Goal: Task Accomplishment & Management: Manage account settings

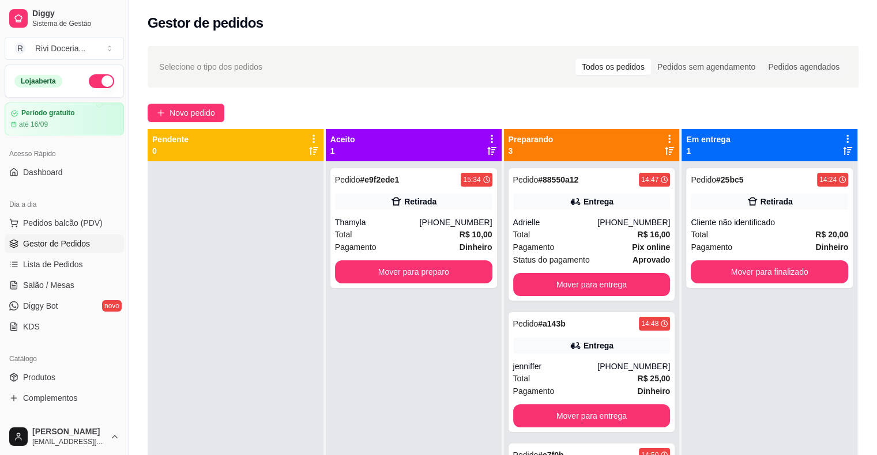
scroll to position [149, 0]
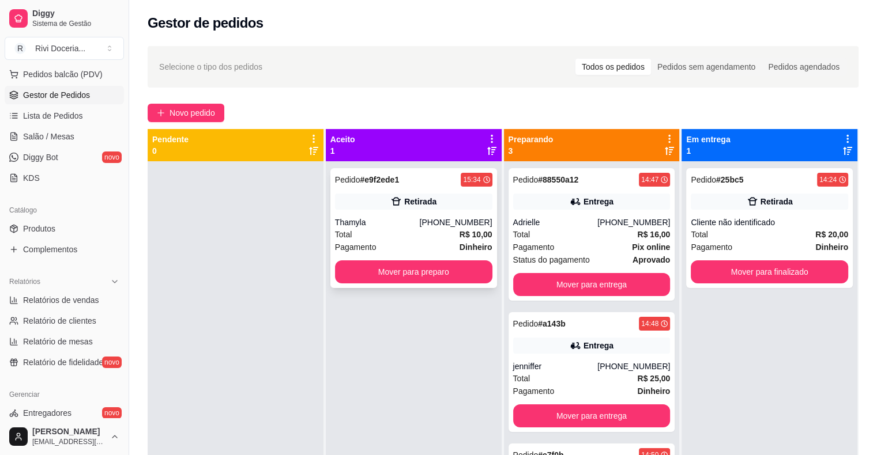
click at [399, 212] on div "Pedido # e9f2ede1 15:34 Retirada Thamyla [PHONE_NUMBER] Total R$ 10,00 Pagament…" at bounding box center [413, 228] width 167 height 120
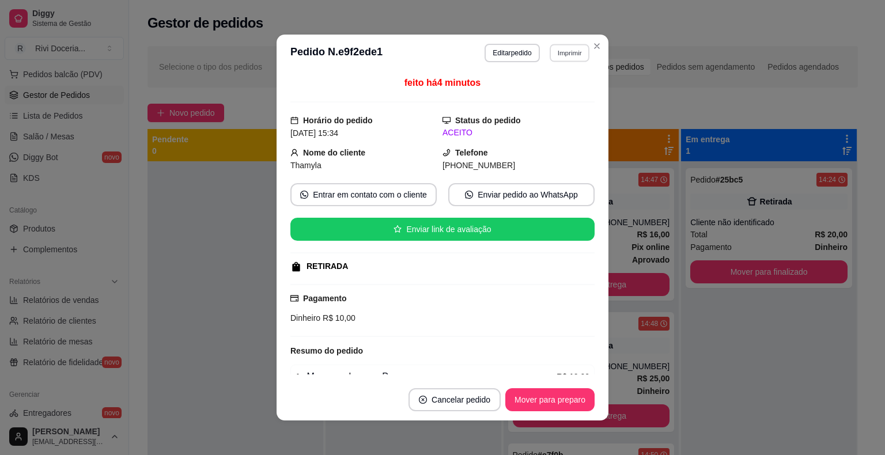
click at [555, 54] on button "Imprimir" at bounding box center [570, 53] width 40 height 18
click at [549, 87] on button "IMPRESSORA" at bounding box center [545, 93] width 84 height 18
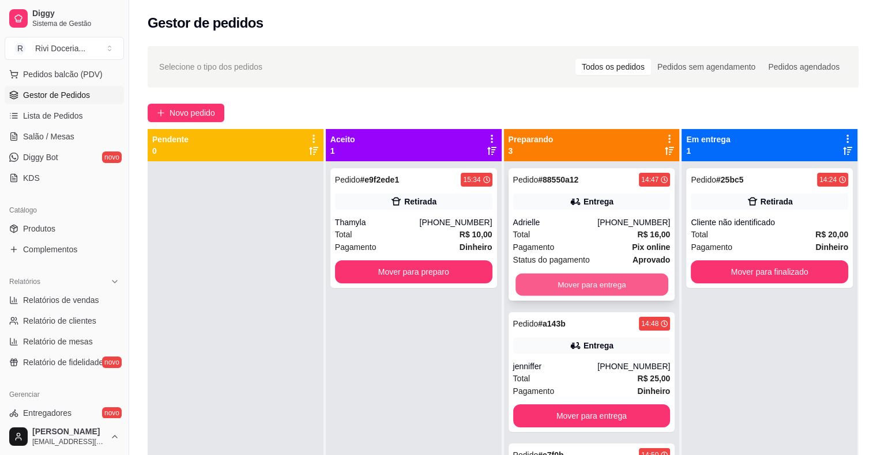
click at [570, 281] on button "Mover para entrega" at bounding box center [591, 285] width 153 height 22
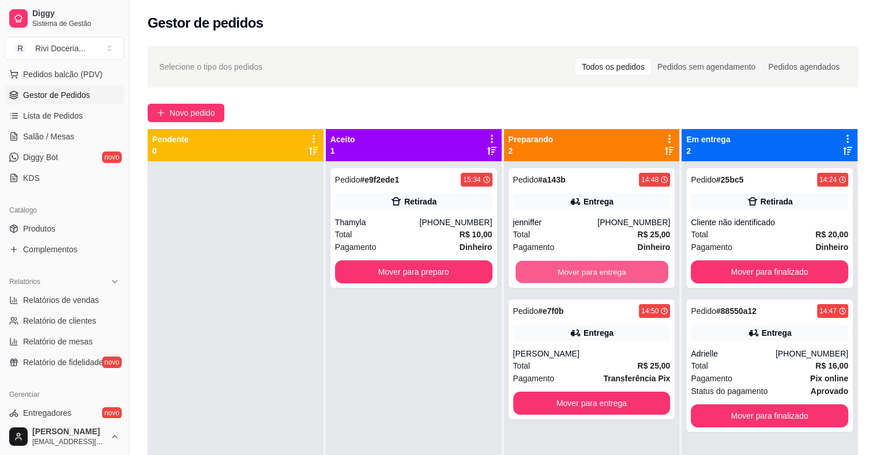
click at [570, 281] on button "Mover para entrega" at bounding box center [591, 272] width 153 height 22
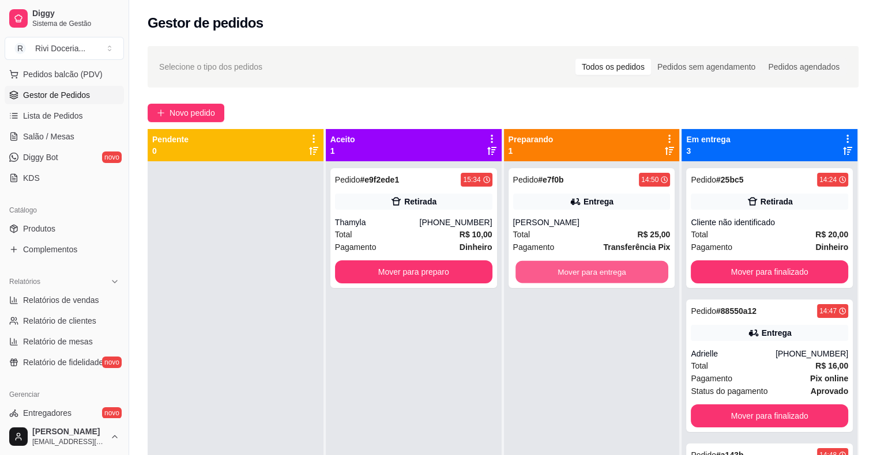
click at [570, 281] on button "Mover para entrega" at bounding box center [591, 272] width 153 height 22
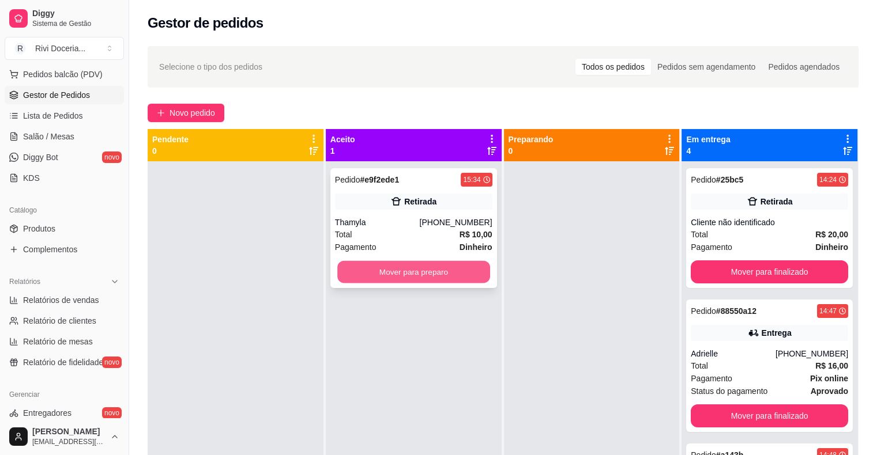
click at [416, 276] on button "Mover para preparo" at bounding box center [413, 272] width 153 height 22
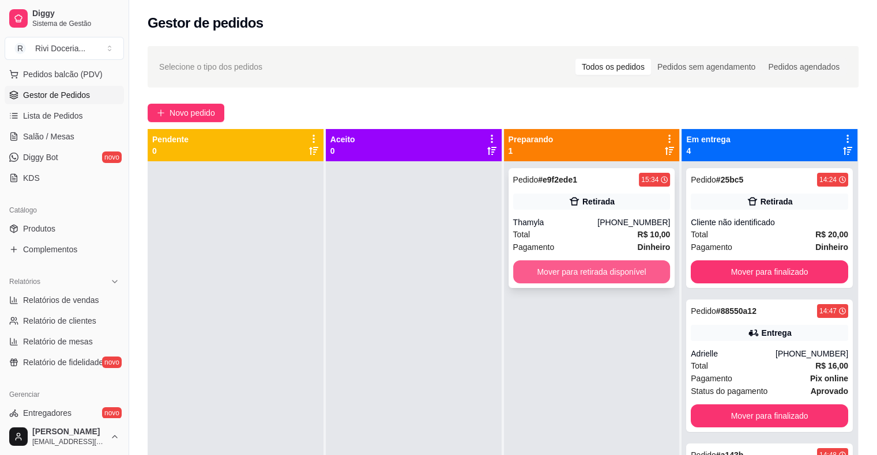
click at [537, 269] on button "Mover para retirada disponível" at bounding box center [591, 272] width 157 height 23
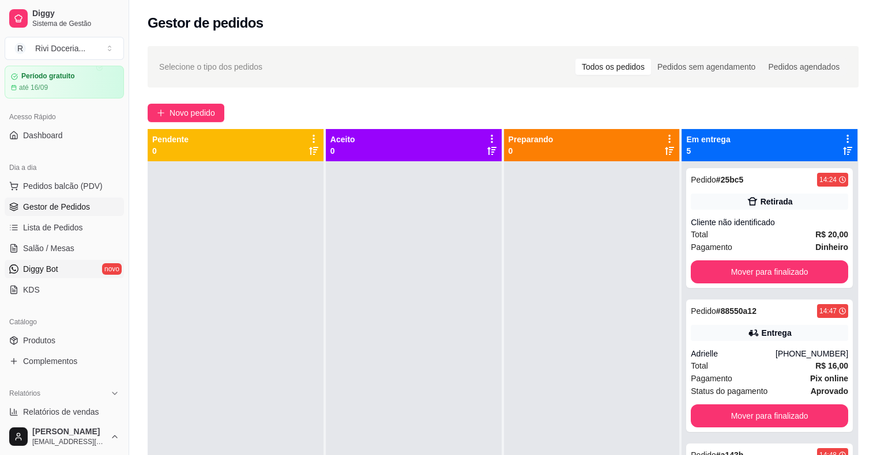
scroll to position [0, 0]
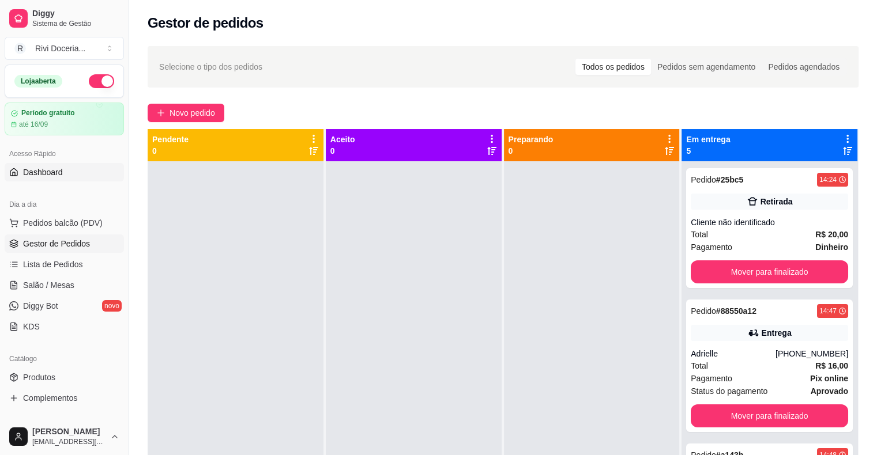
click at [52, 169] on span "Dashboard" at bounding box center [43, 173] width 40 height 12
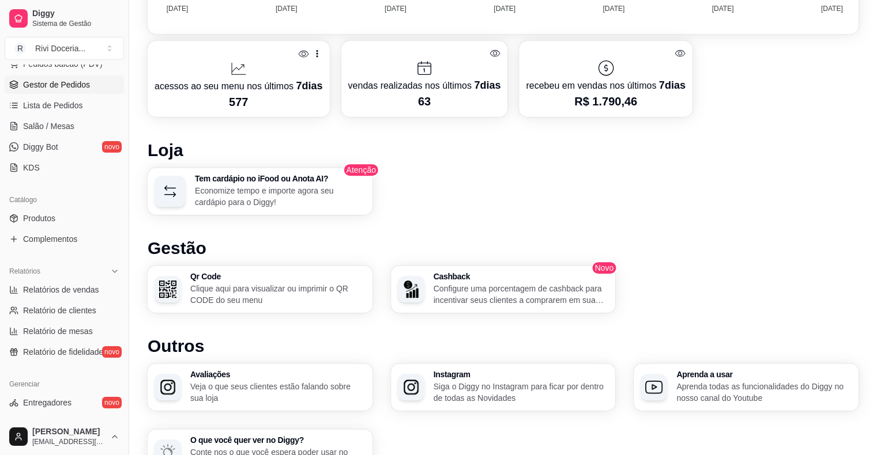
scroll to position [161, 0]
click at [69, 89] on link "Gestor de Pedidos" at bounding box center [64, 82] width 119 height 18
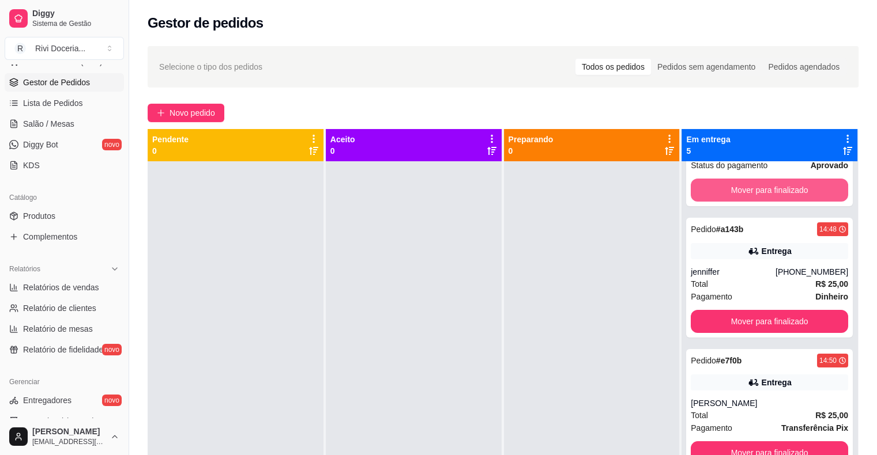
scroll to position [32, 0]
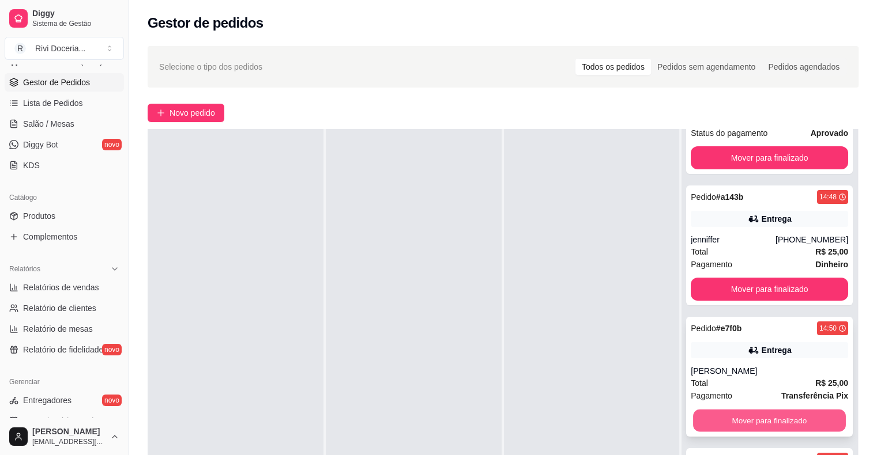
click at [752, 423] on button "Mover para finalizado" at bounding box center [769, 421] width 153 height 22
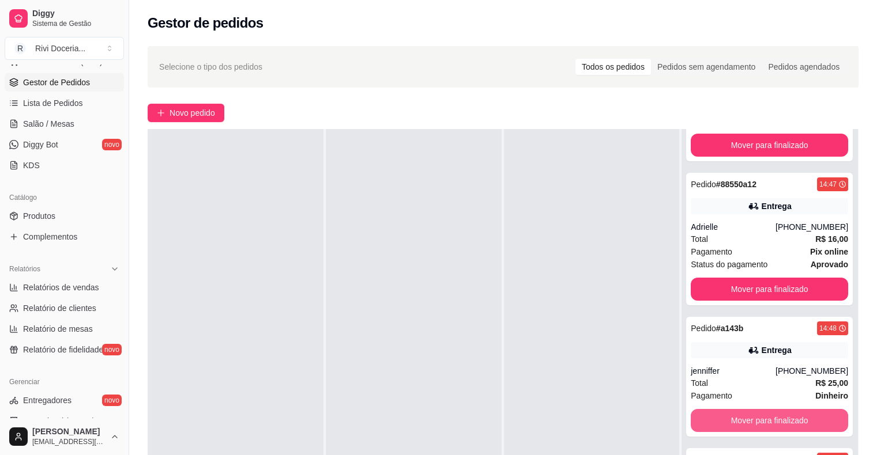
scroll to position [95, 0]
click at [752, 423] on button "Mover para finalizado" at bounding box center [769, 421] width 153 height 22
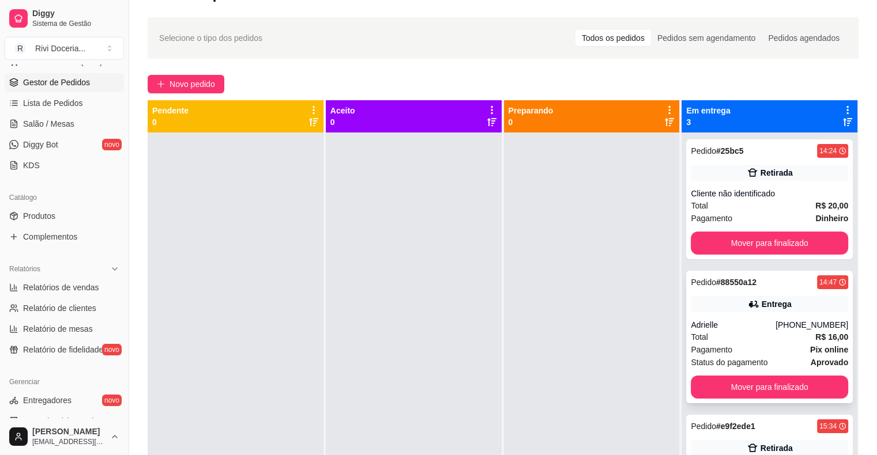
scroll to position [28, 0]
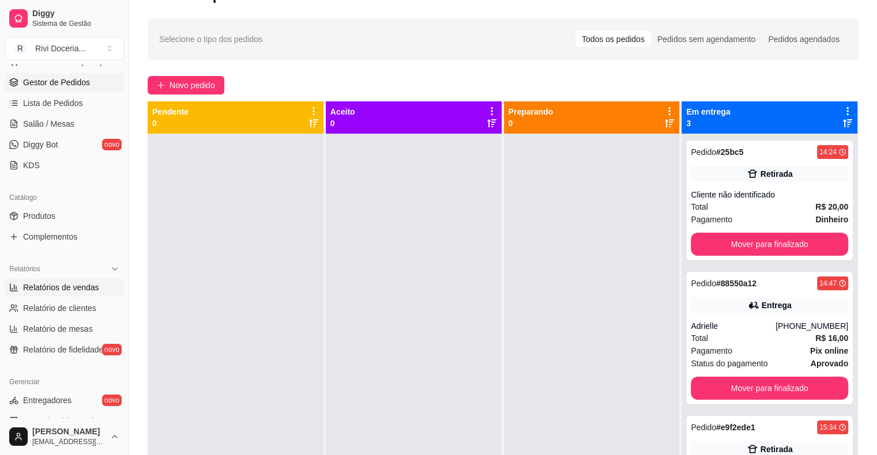
click at [57, 293] on link "Relatórios de vendas" at bounding box center [64, 287] width 119 height 18
select select "ALL"
select select "0"
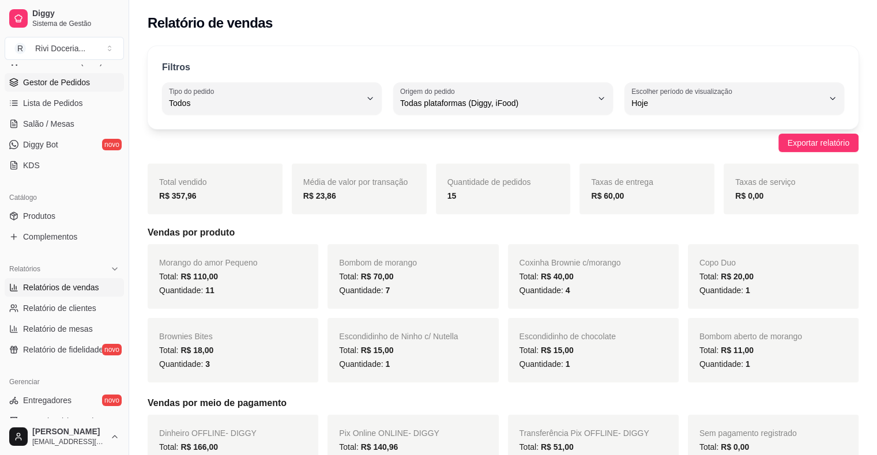
click at [51, 77] on span "Gestor de Pedidos" at bounding box center [56, 83] width 67 height 12
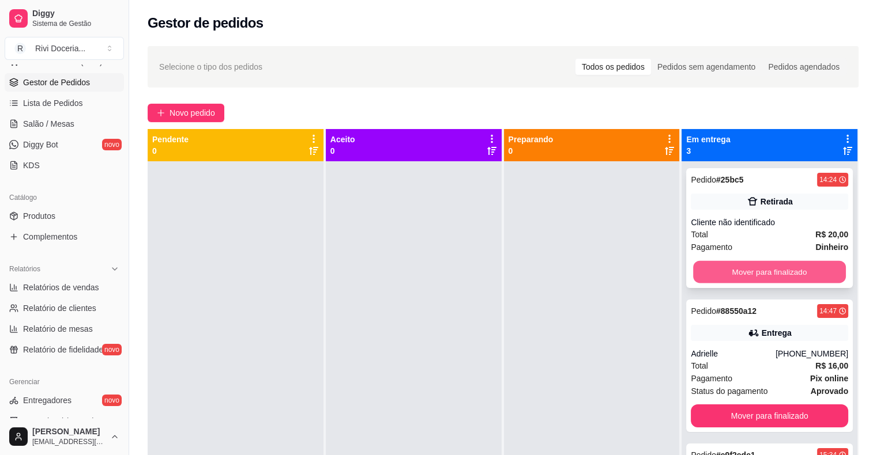
click at [738, 276] on button "Mover para finalizado" at bounding box center [769, 272] width 153 height 22
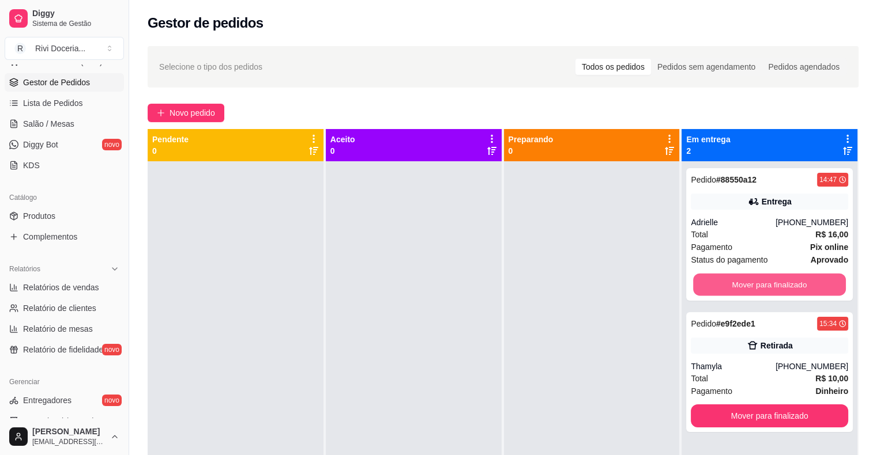
click at [738, 276] on button "Mover para finalizado" at bounding box center [769, 285] width 153 height 22
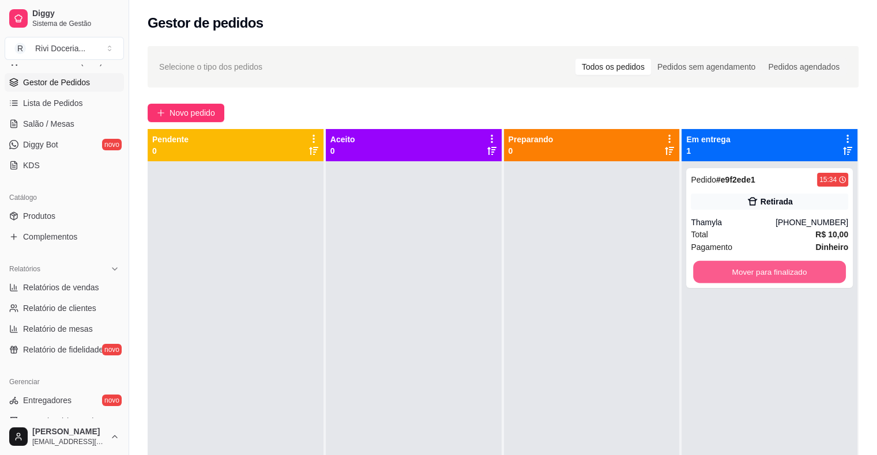
click at [738, 276] on button "Mover para finalizado" at bounding box center [769, 272] width 153 height 22
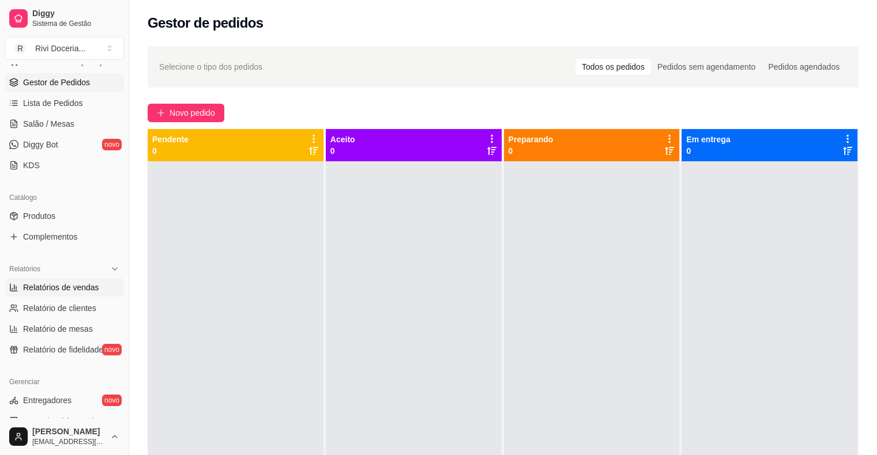
click at [42, 282] on span "Relatórios de vendas" at bounding box center [61, 288] width 76 height 12
select select "ALL"
select select "0"
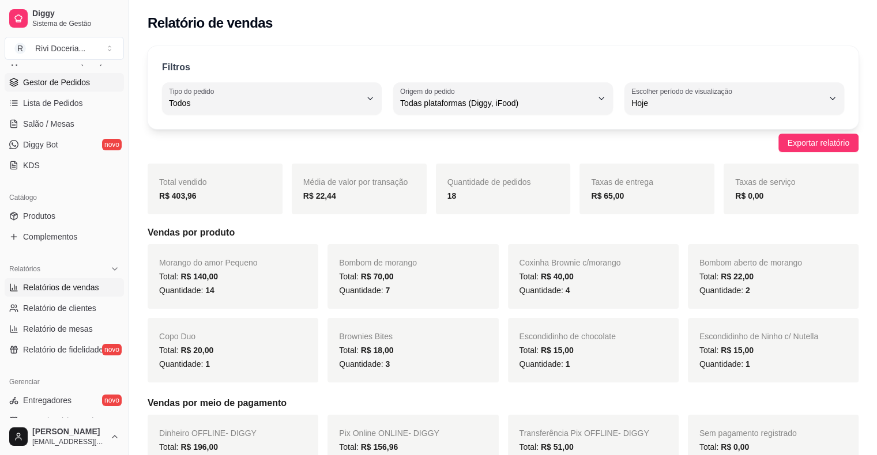
click at [33, 84] on span "Gestor de Pedidos" at bounding box center [56, 83] width 67 height 12
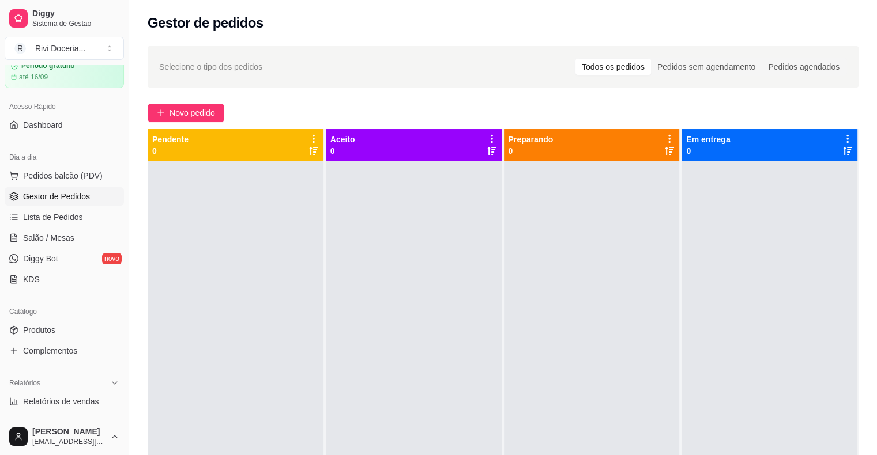
scroll to position [5, 0]
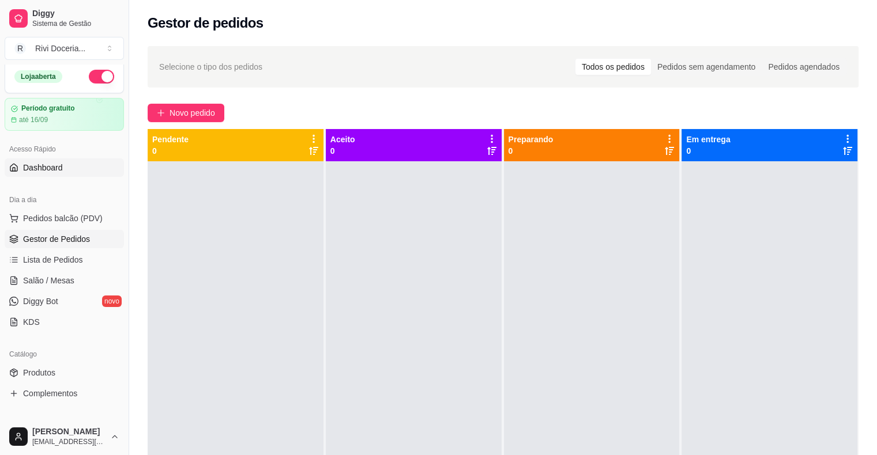
click at [27, 163] on span "Dashboard" at bounding box center [43, 168] width 40 height 12
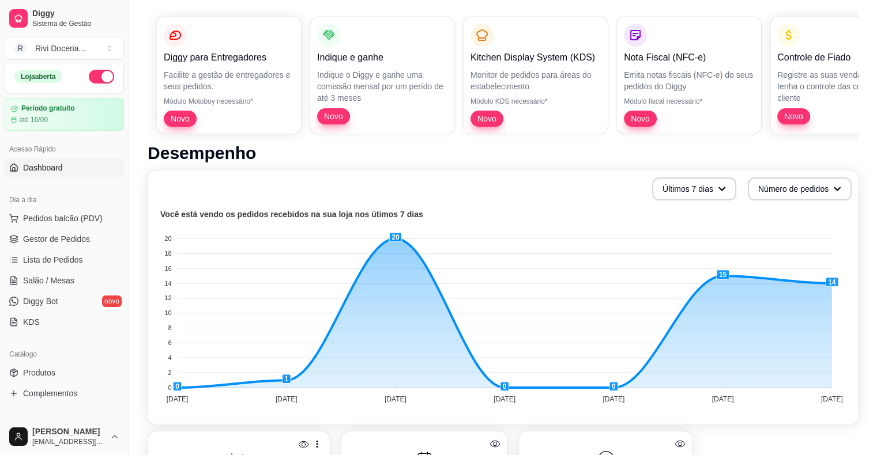
scroll to position [108, 0]
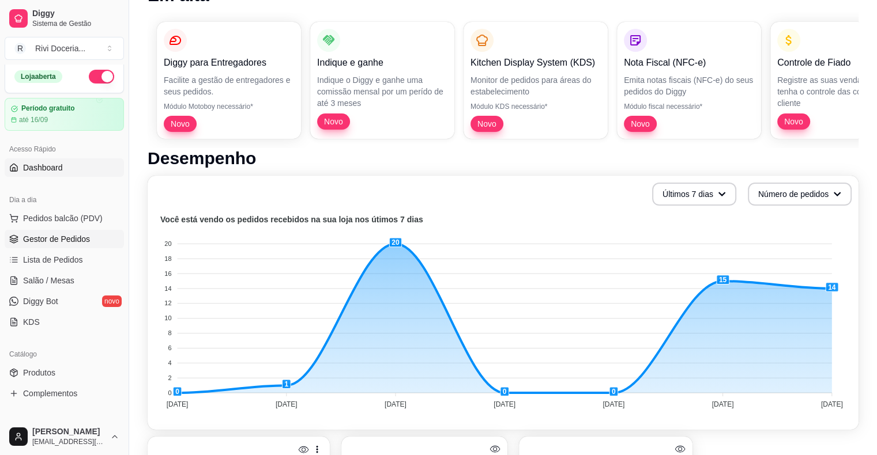
click at [58, 244] on span "Gestor de Pedidos" at bounding box center [56, 239] width 67 height 12
